Goal: Find specific page/section: Find specific page/section

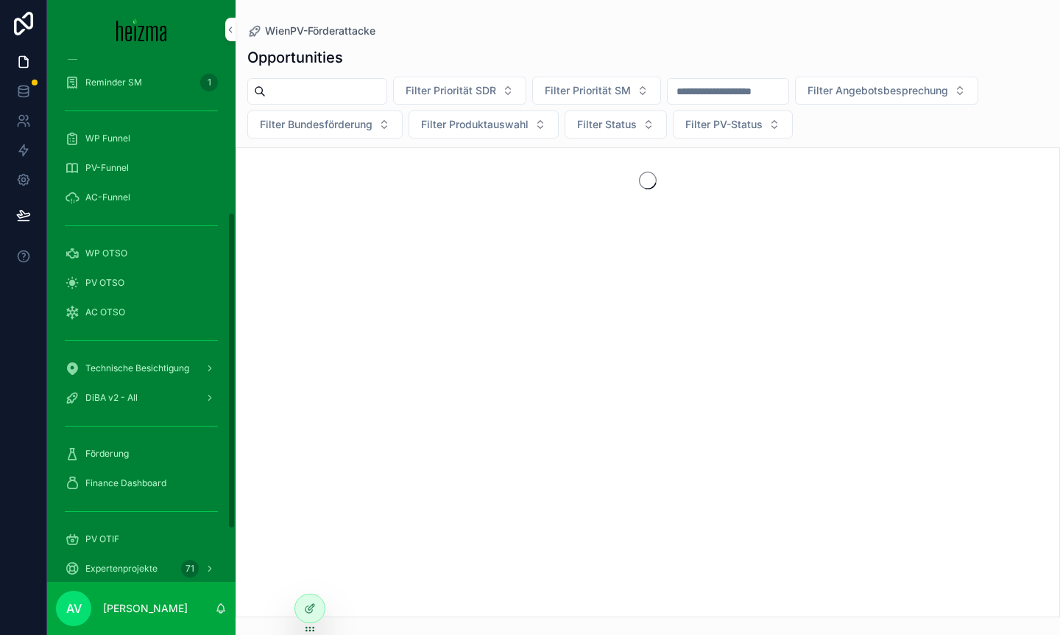
scroll to position [340, 0]
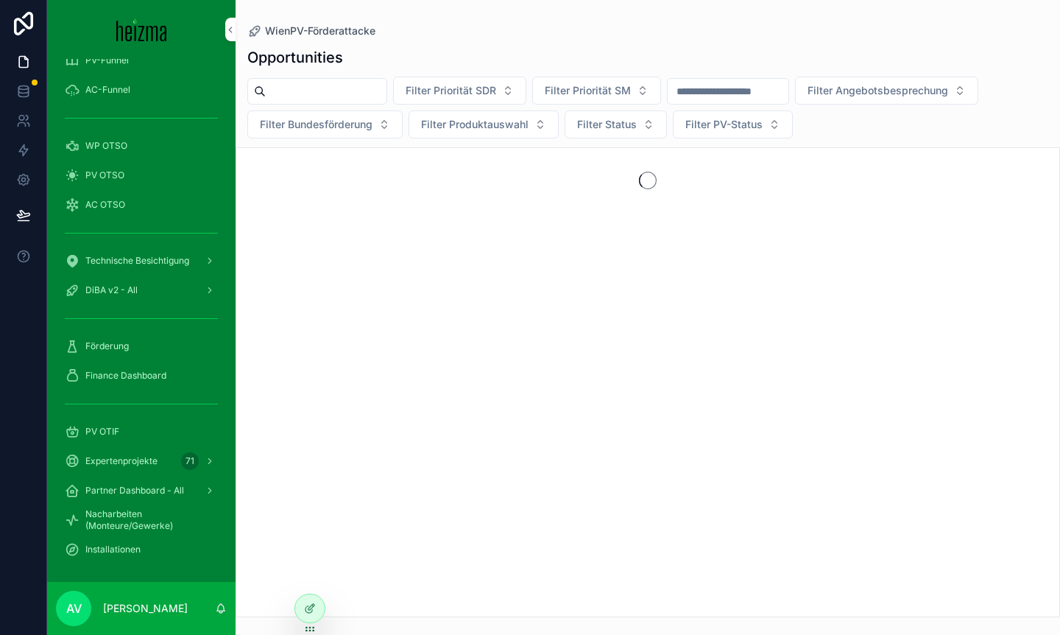
click at [145, 380] on span "Finance Dashboard" at bounding box center [125, 376] width 81 height 12
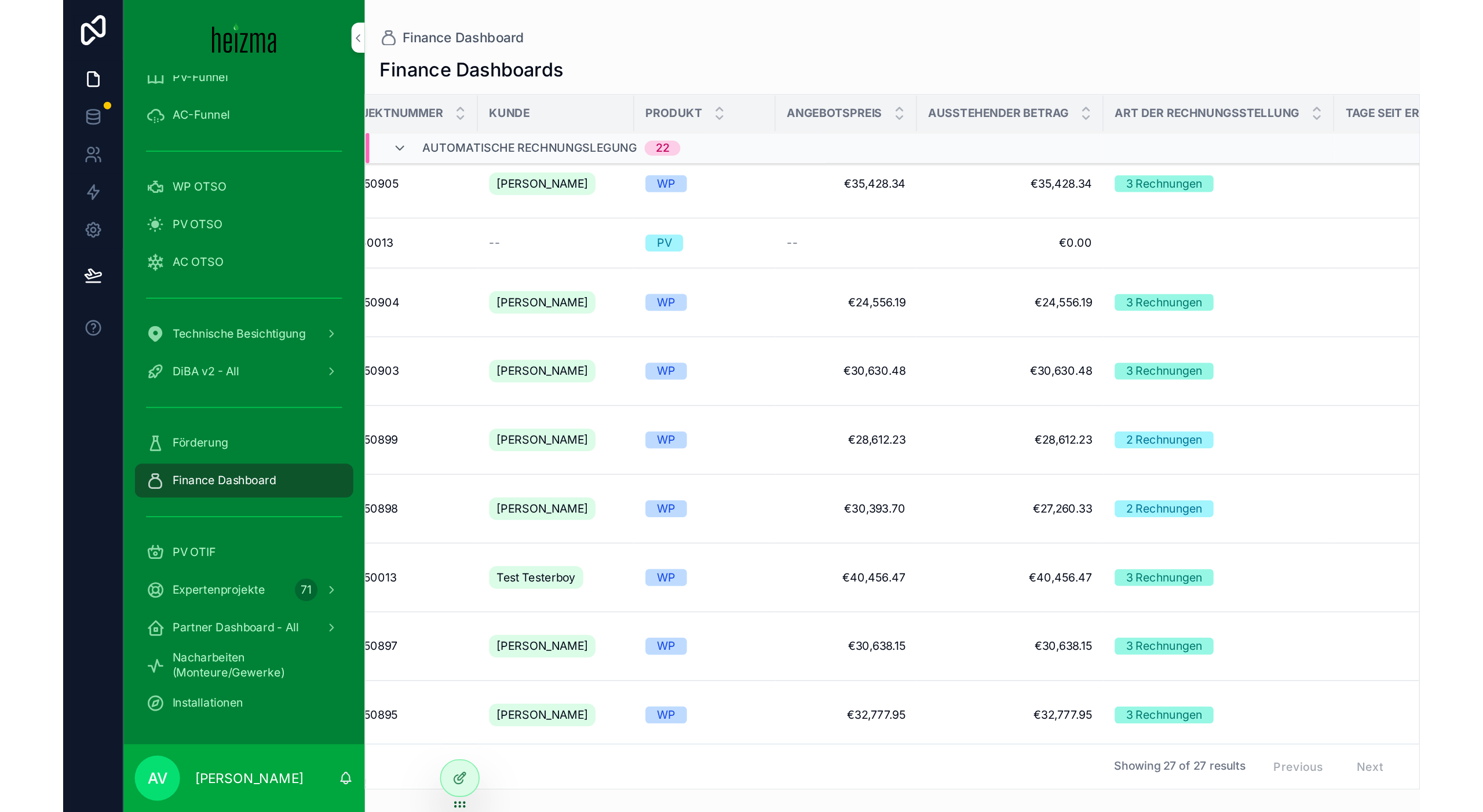
scroll to position [8, 0]
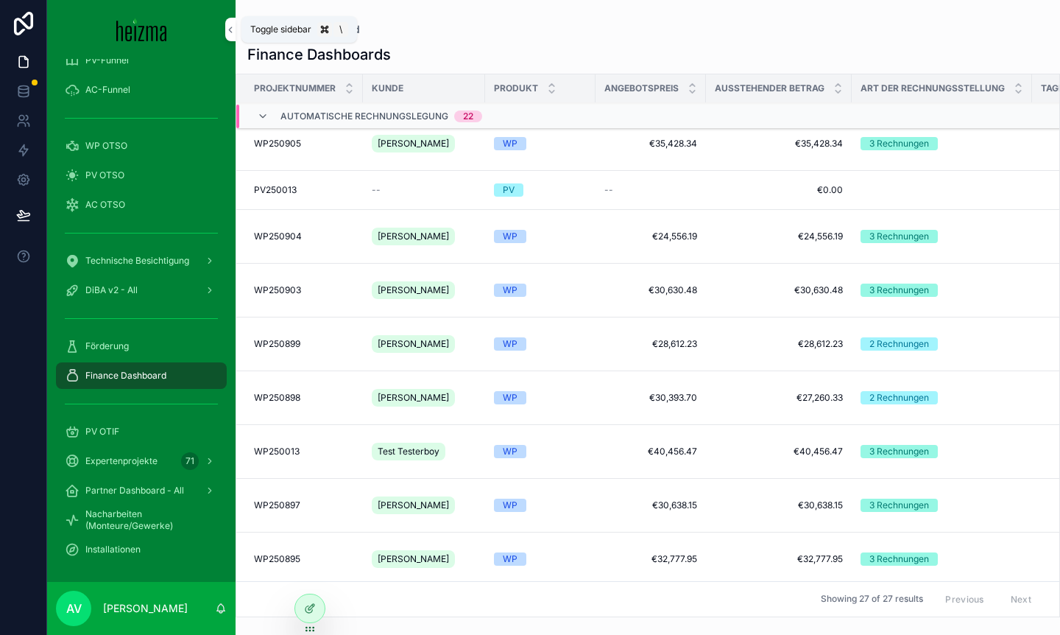
click at [228, 32] on icon "scrollable content" at bounding box center [230, 29] width 10 height 11
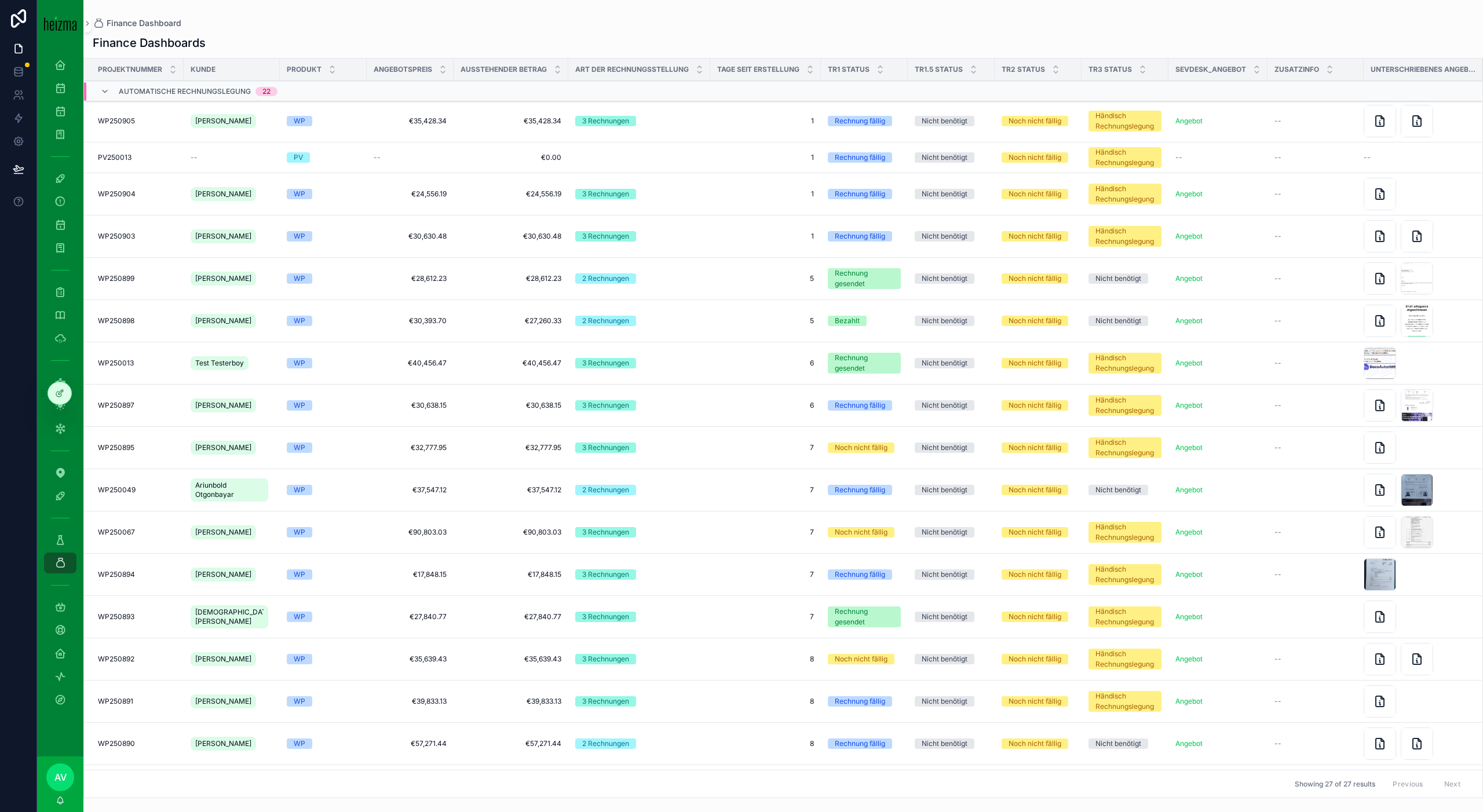
scroll to position [493, 0]
